Goal: Find specific page/section

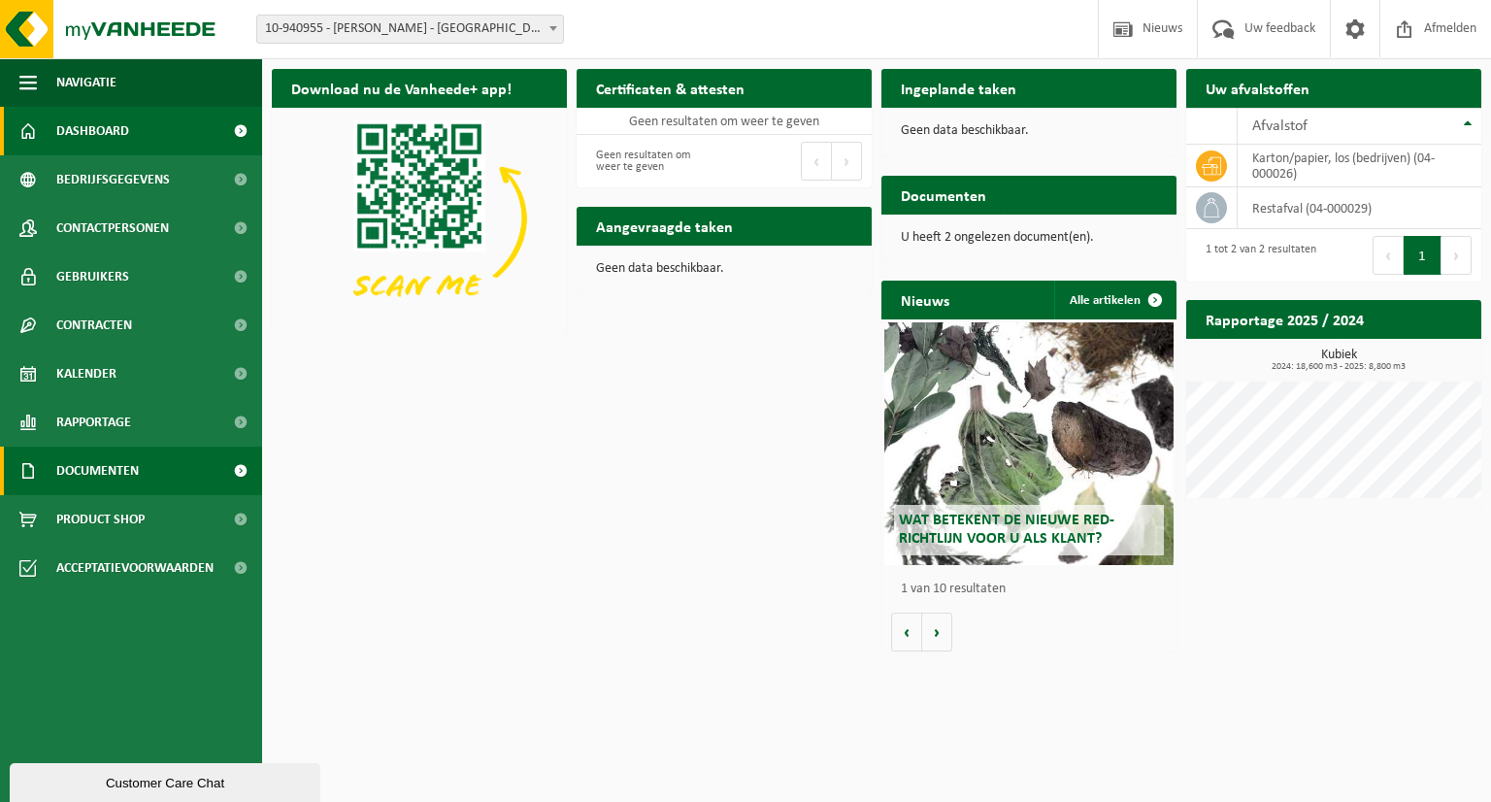
click at [113, 470] on span "Documenten" at bounding box center [97, 471] width 83 height 49
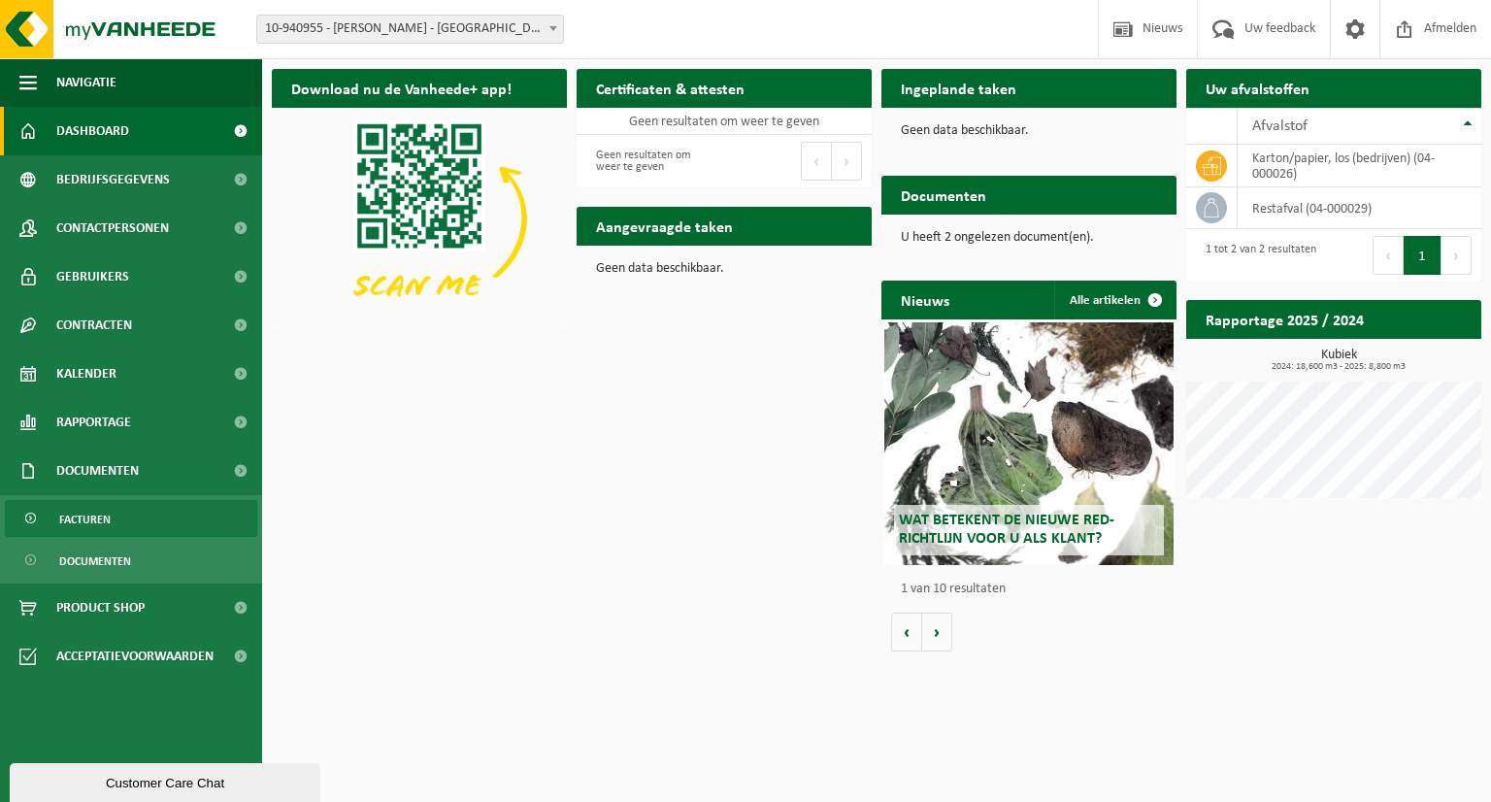
click at [93, 521] on span "Facturen" at bounding box center [84, 519] width 51 height 37
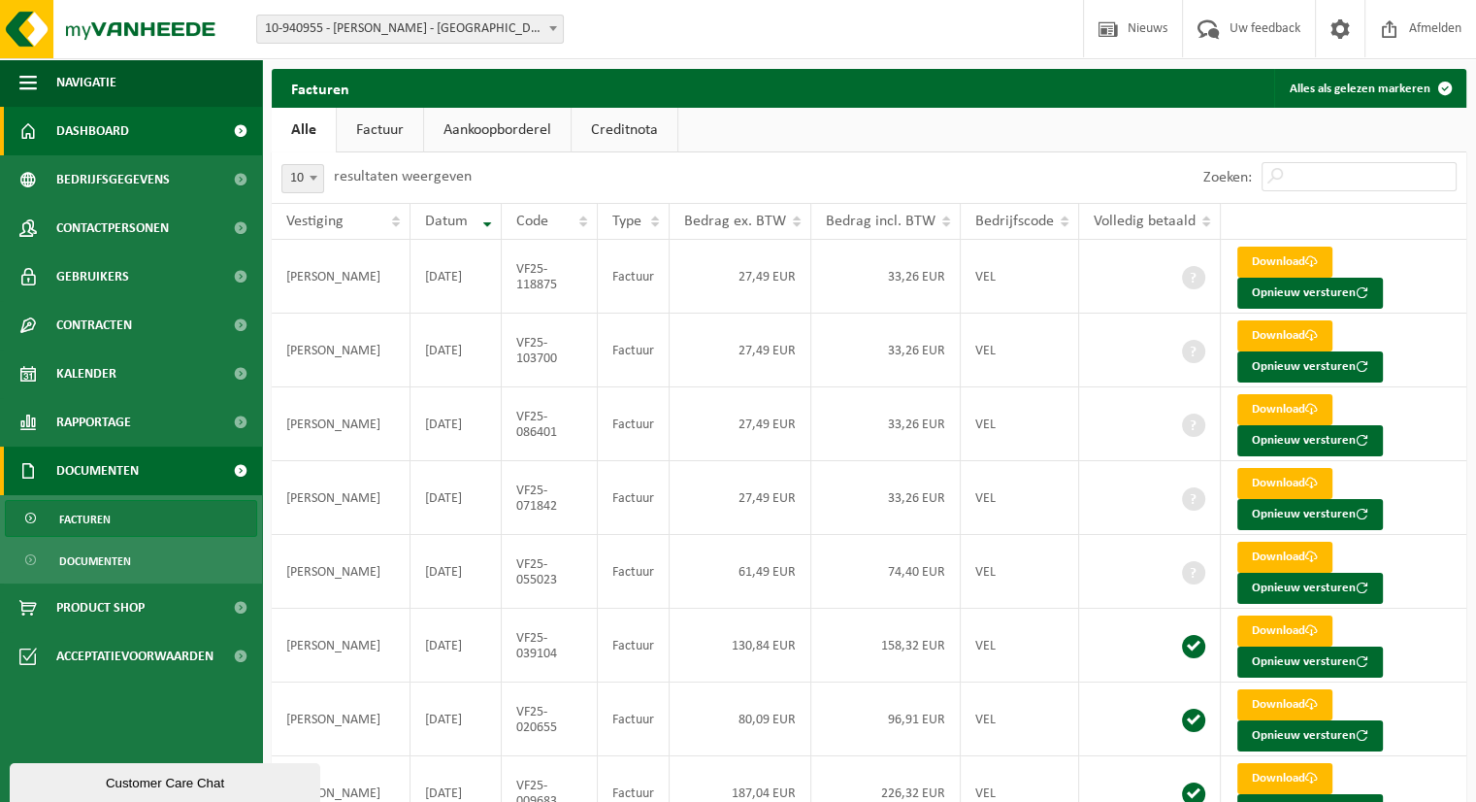
click at [82, 133] on span "Dashboard" at bounding box center [92, 131] width 73 height 49
